Goal: Find specific page/section: Find specific page/section

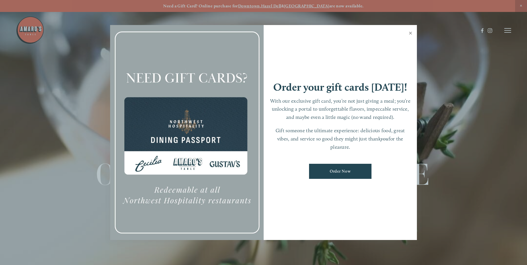
click at [408, 34] on link "Close" at bounding box center [410, 34] width 11 height 16
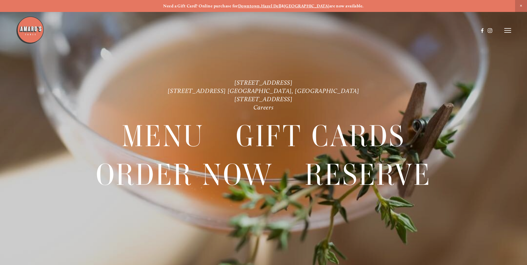
click at [509, 31] on icon at bounding box center [508, 30] width 7 height 5
click at [392, 30] on span "Menu" at bounding box center [392, 30] width 12 height 5
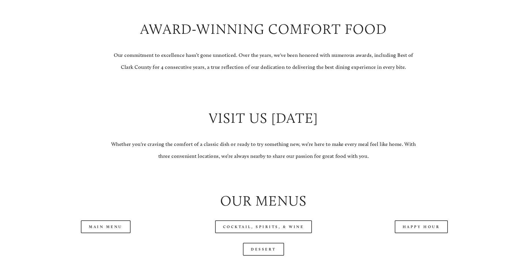
scroll to position [483, 0]
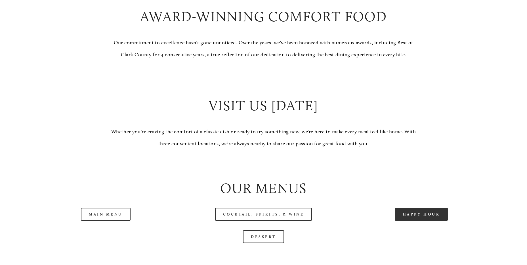
click at [409, 220] on link "Happy Hour" at bounding box center [421, 214] width 53 height 13
